Goal: Transaction & Acquisition: Purchase product/service

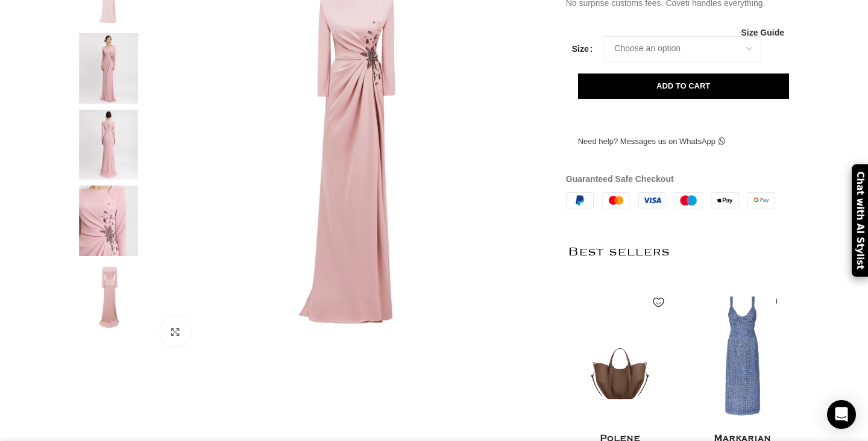
scroll to position [283, 0]
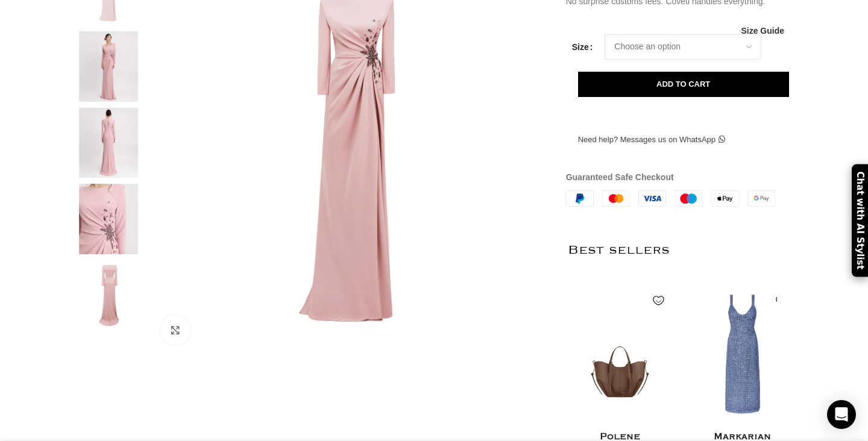
drag, startPoint x: 571, startPoint y: 69, endPoint x: 602, endPoint y: 69, distance: 30.7
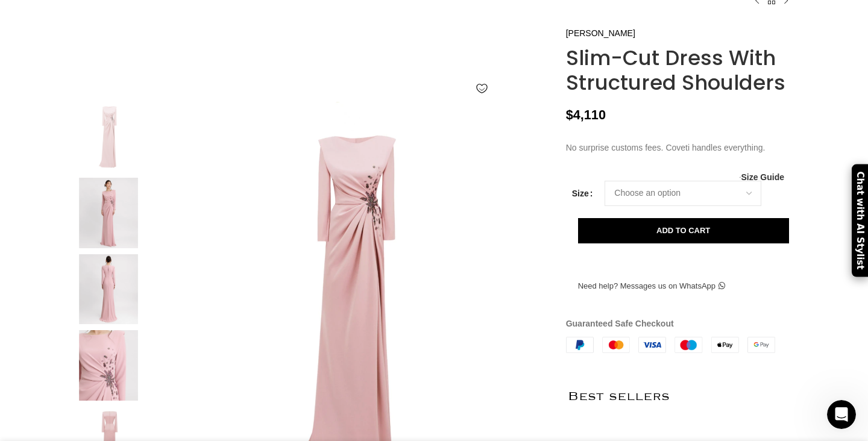
scroll to position [251, 0]
